Goal: Information Seeking & Learning: Check status

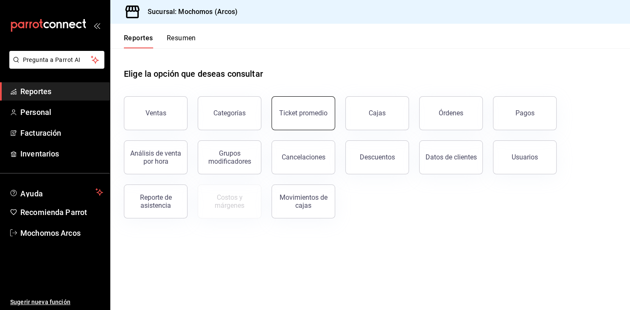
click at [294, 113] on div "Ticket promedio" at bounding box center [303, 113] width 48 height 8
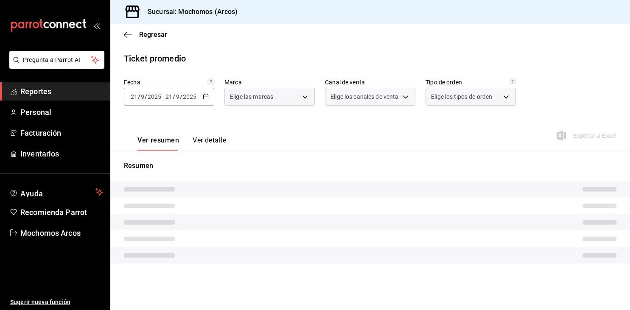
type input "dd36a3dd-8c35-4563-bc3a-0ae6137ce787"
type input "PARROT,UBER_EATS,RAPPI,DIDI_FOOD,ONLINE"
type input "c6b8ee8d-4955-4723-bae1-372b147e207b,27be71f3-ce18-4cfa-bd3b-e966efc6a73f,EXTER…"
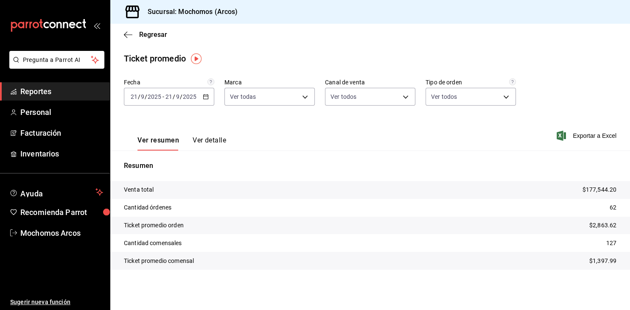
click at [208, 98] on icon "button" at bounding box center [206, 97] width 6 height 6
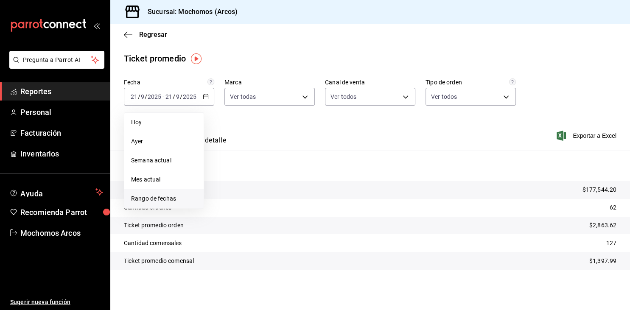
click at [146, 201] on span "Rango de fechas" at bounding box center [164, 198] width 66 height 9
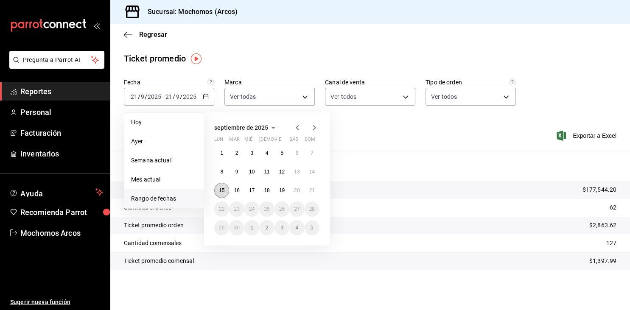
click at [217, 191] on button "15" at bounding box center [221, 190] width 15 height 15
click at [314, 195] on button "21" at bounding box center [312, 190] width 15 height 15
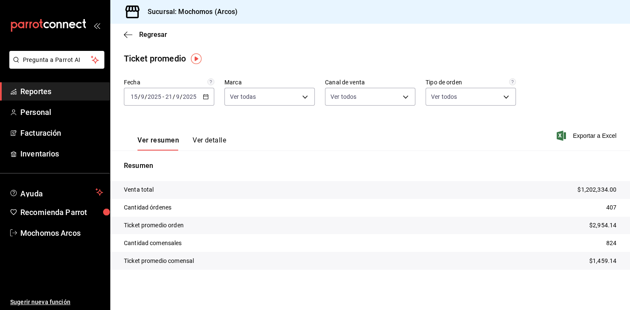
click at [40, 89] on span "Reportes" at bounding box center [61, 91] width 83 height 11
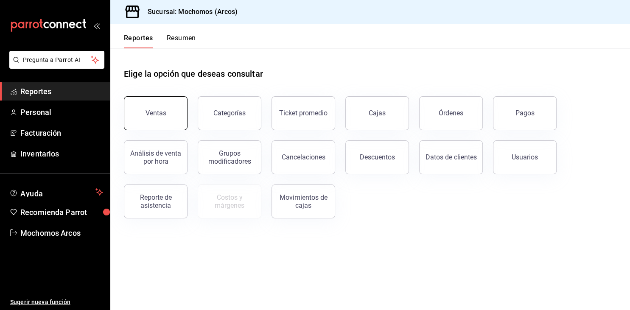
click at [171, 109] on button "Ventas" at bounding box center [156, 113] width 64 height 34
click at [171, 109] on html "Pregunta a Parrot AI Reportes Personal Facturación Inventarios Ayuda Recomienda…" at bounding box center [315, 155] width 630 height 310
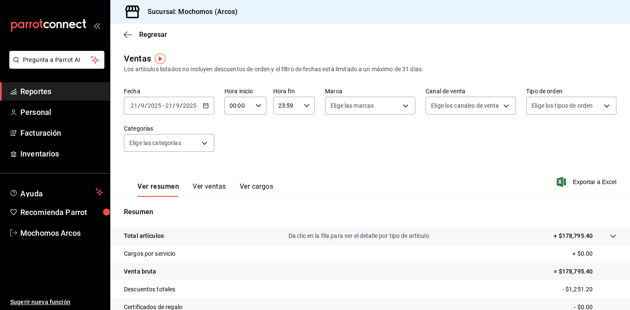
click at [242, 127] on div "Fecha [DATE] [DATE] - [DATE] [DATE] Hora inicio 00:00 Hora inicio Hora fin 23:5…" at bounding box center [370, 124] width 493 height 75
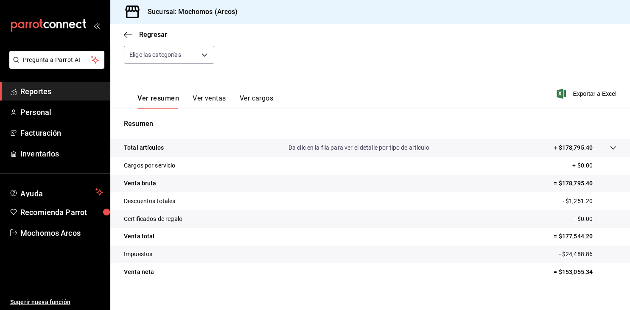
scroll to position [96, 0]
